Goal: Task Accomplishment & Management: Manage account settings

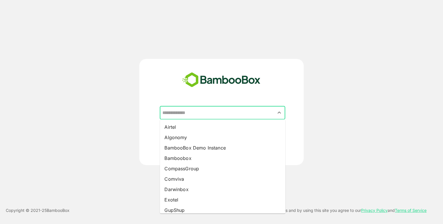
click at [204, 113] on input "text" at bounding box center [222, 112] width 123 height 11
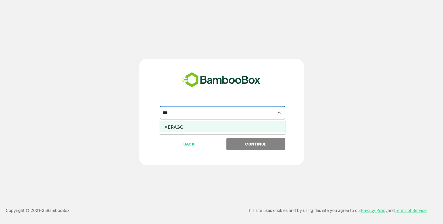
click at [207, 129] on li "XERAGO" at bounding box center [222, 127] width 125 height 10
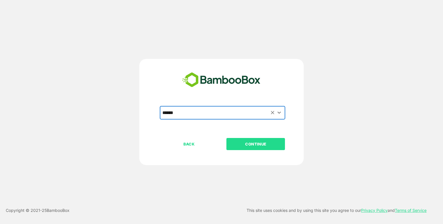
type input "******"
click at [243, 141] on p "CONTINUE" at bounding box center [256, 144] width 58 height 6
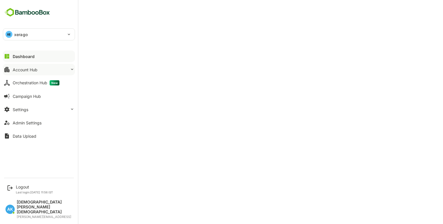
click at [32, 72] on button "Account Hub" at bounding box center [39, 70] width 72 height 12
click at [40, 110] on button "Settings" at bounding box center [39, 109] width 72 height 12
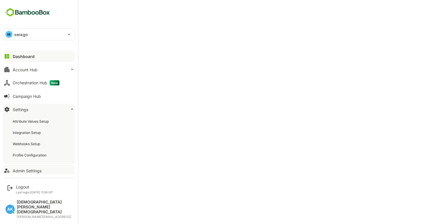
click at [39, 173] on button "Admin Settings" at bounding box center [39, 171] width 72 height 12
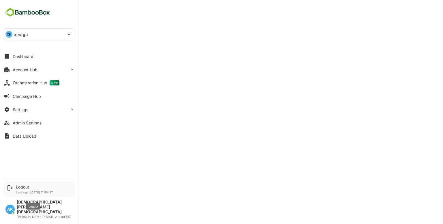
click at [28, 189] on div "Logout" at bounding box center [34, 186] width 37 height 5
